Goal: Obtain resource: Download file/media

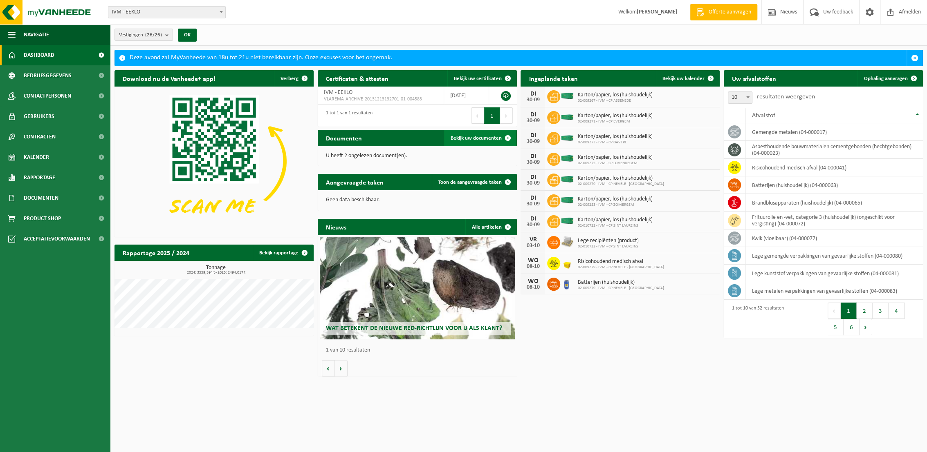
click at [481, 136] on span "Bekijk uw documenten" at bounding box center [475, 138] width 51 height 5
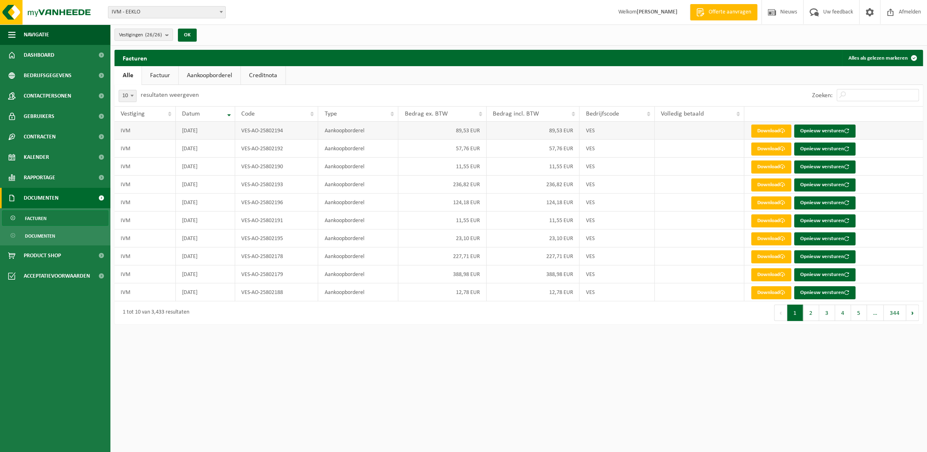
click at [473, 128] on td "89,53 EUR" at bounding box center [442, 131] width 88 height 18
click at [46, 235] on span "Documenten" at bounding box center [40, 236] width 30 height 16
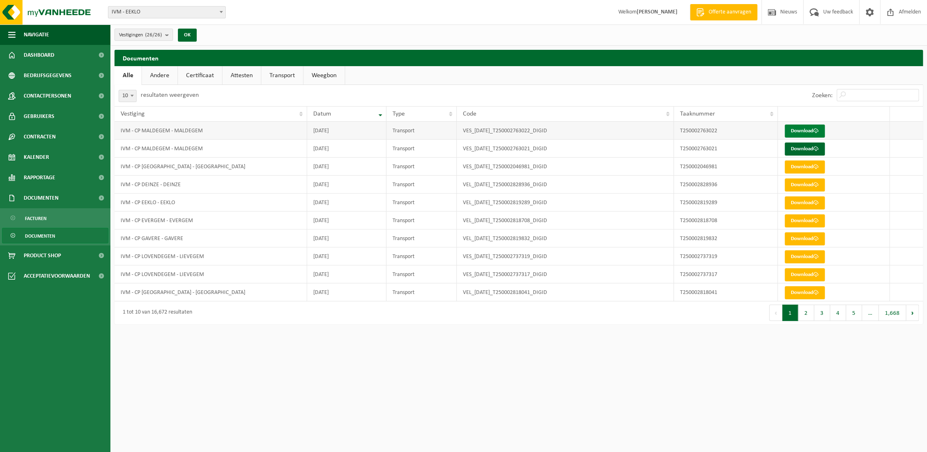
click at [807, 128] on link "Download" at bounding box center [804, 131] width 40 height 13
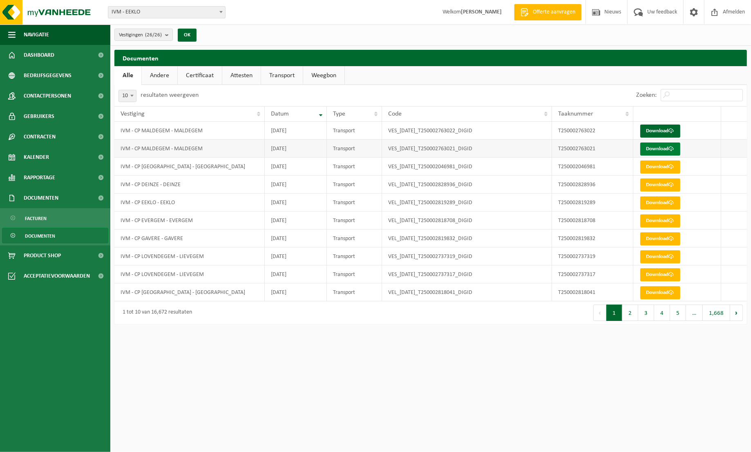
click at [663, 148] on link "Download" at bounding box center [661, 149] width 40 height 13
click at [40, 52] on span "Dashboard" at bounding box center [39, 55] width 31 height 20
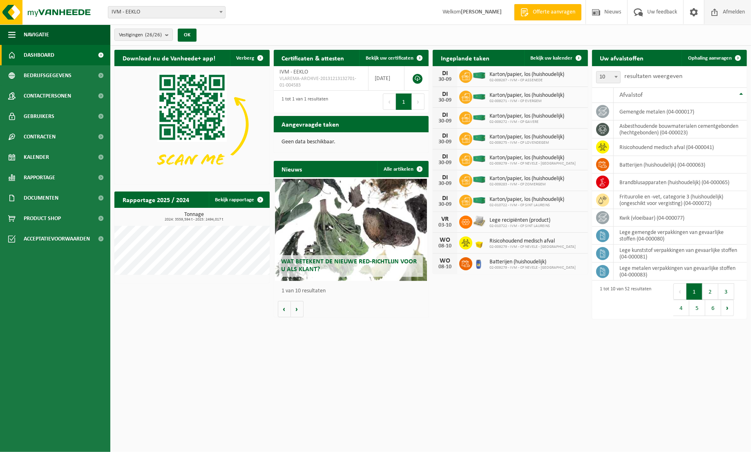
click at [723, 11] on span "Afmelden" at bounding box center [734, 12] width 26 height 24
